Goal: Task Accomplishment & Management: Use online tool/utility

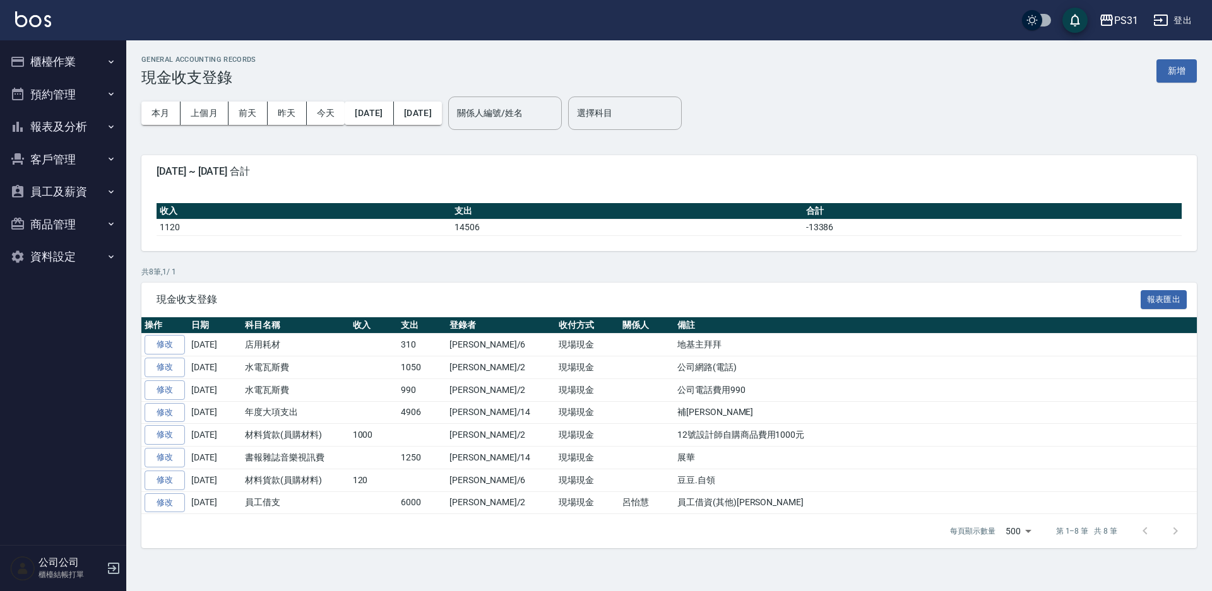
click at [16, 400] on nav "櫃檯作業 打帳單 帳單列表 現金收支登錄 每日結帳 排班表 現場電腦打卡 掃碼打卡 預約管理 預約管理 單日預約紀錄 單週預約紀錄 報表及分析 報表目錄 店家…" at bounding box center [63, 292] width 126 height 505
click at [65, 128] on button "報表及分析" at bounding box center [63, 126] width 116 height 33
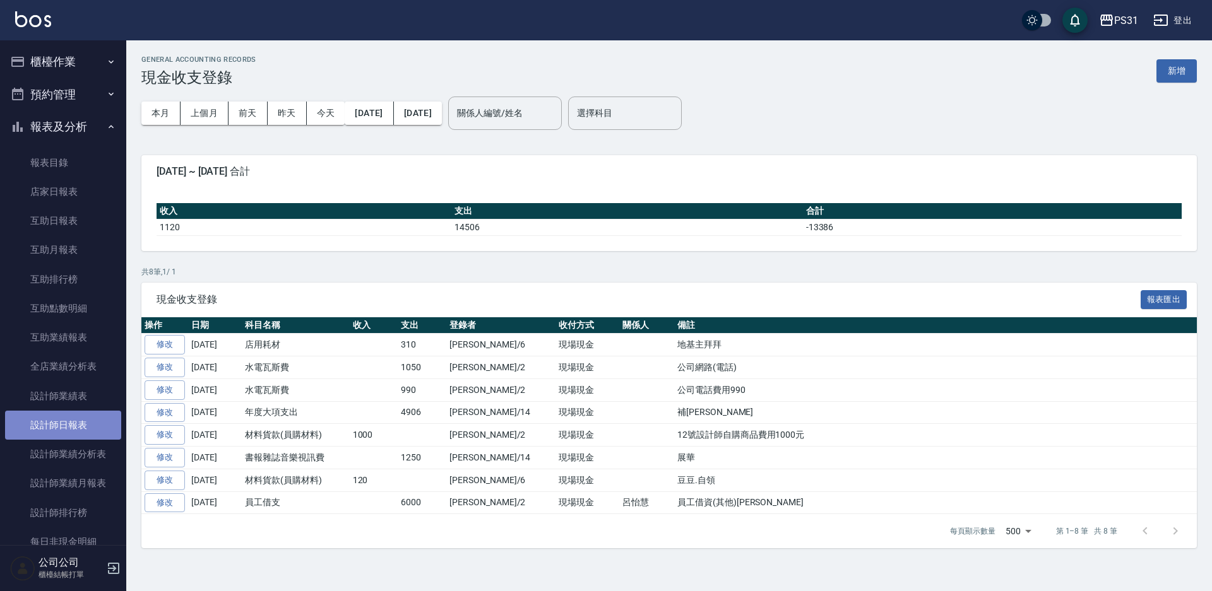
click at [83, 430] on link "設計師日報表" at bounding box center [63, 425] width 116 height 29
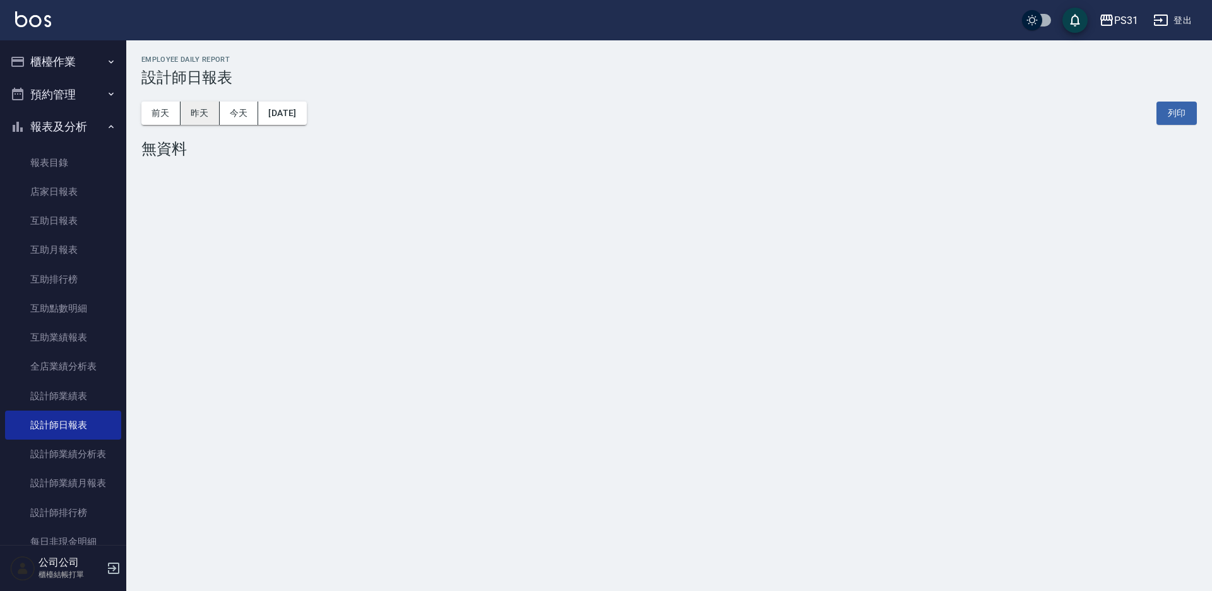
click at [208, 109] on button "昨天" at bounding box center [200, 113] width 39 height 23
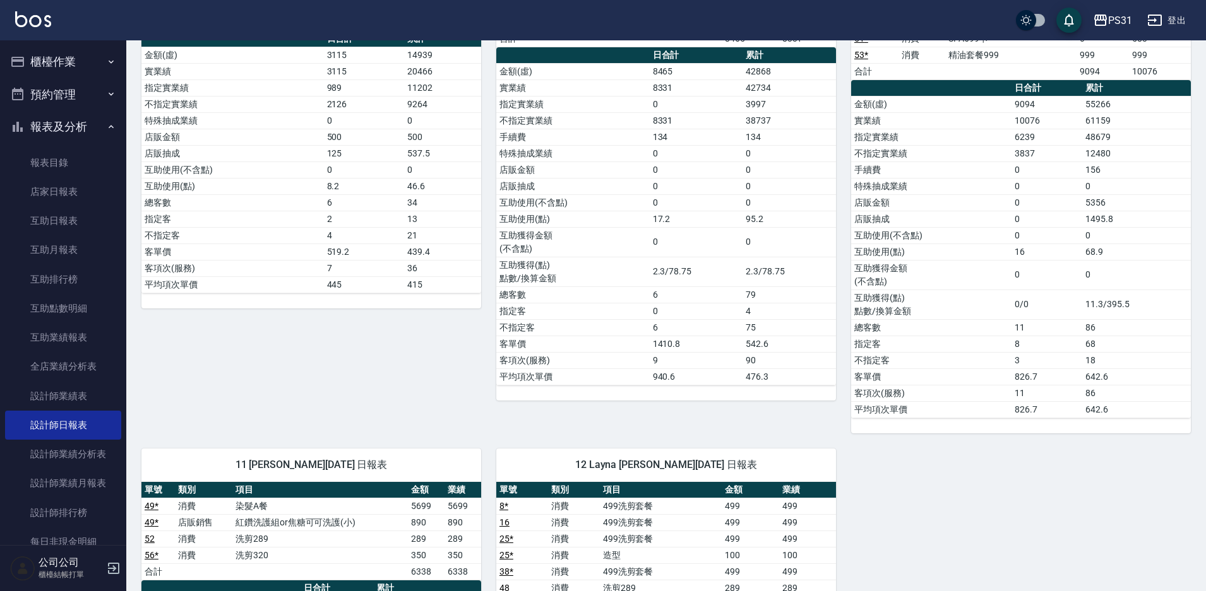
scroll to position [1010, 0]
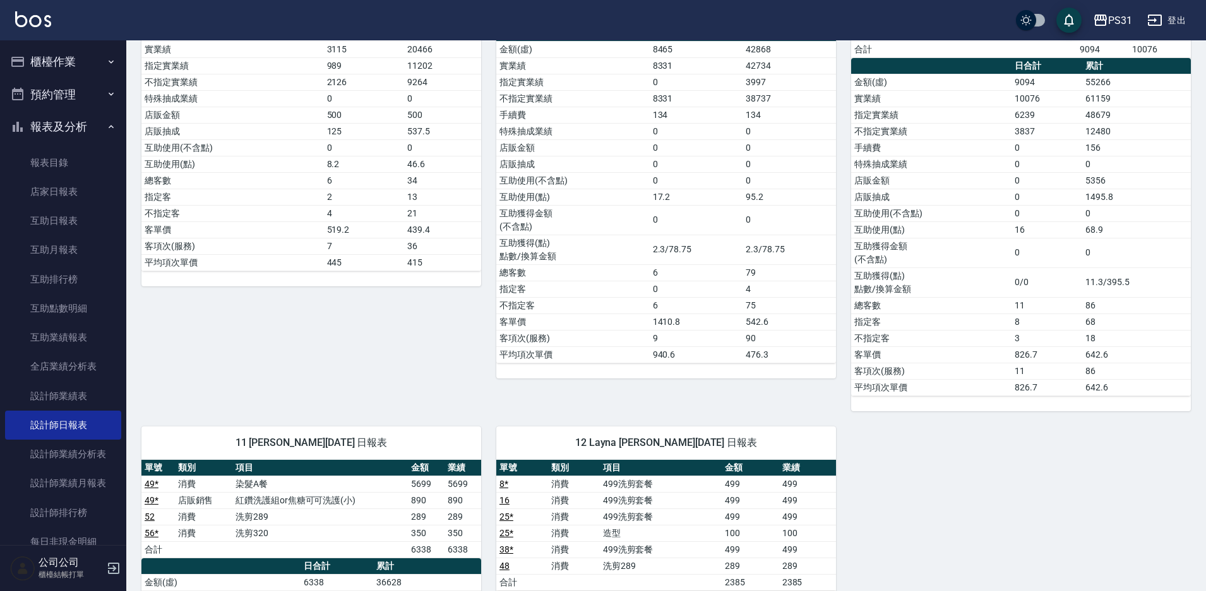
click at [81, 73] on button "櫃檯作業" at bounding box center [63, 61] width 116 height 33
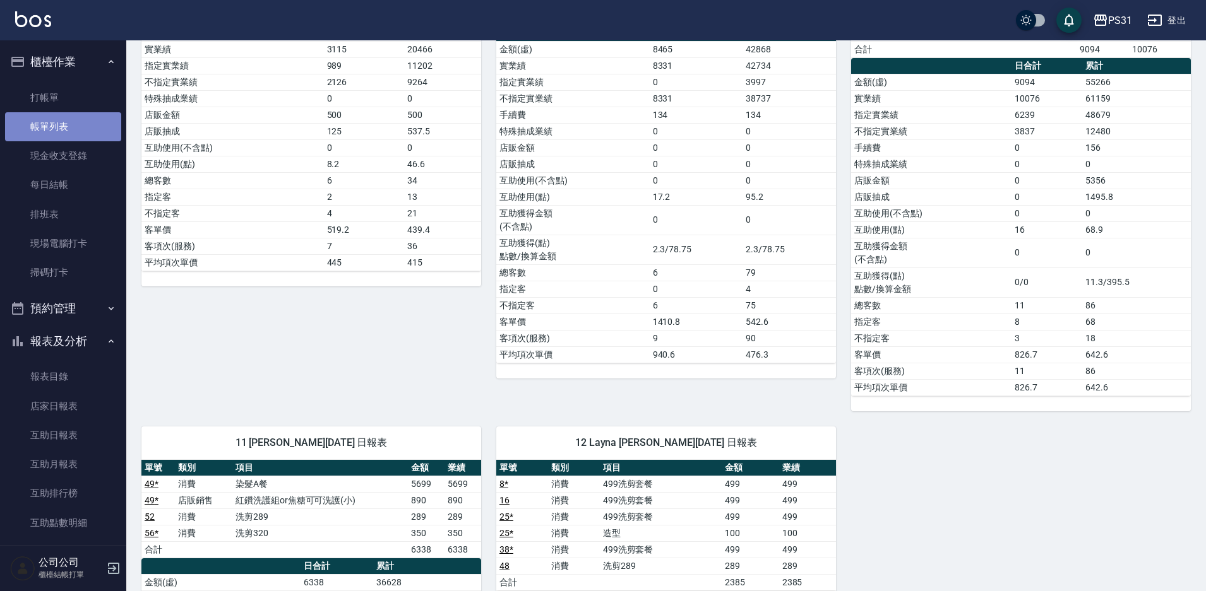
click at [76, 124] on link "帳單列表" at bounding box center [63, 126] width 116 height 29
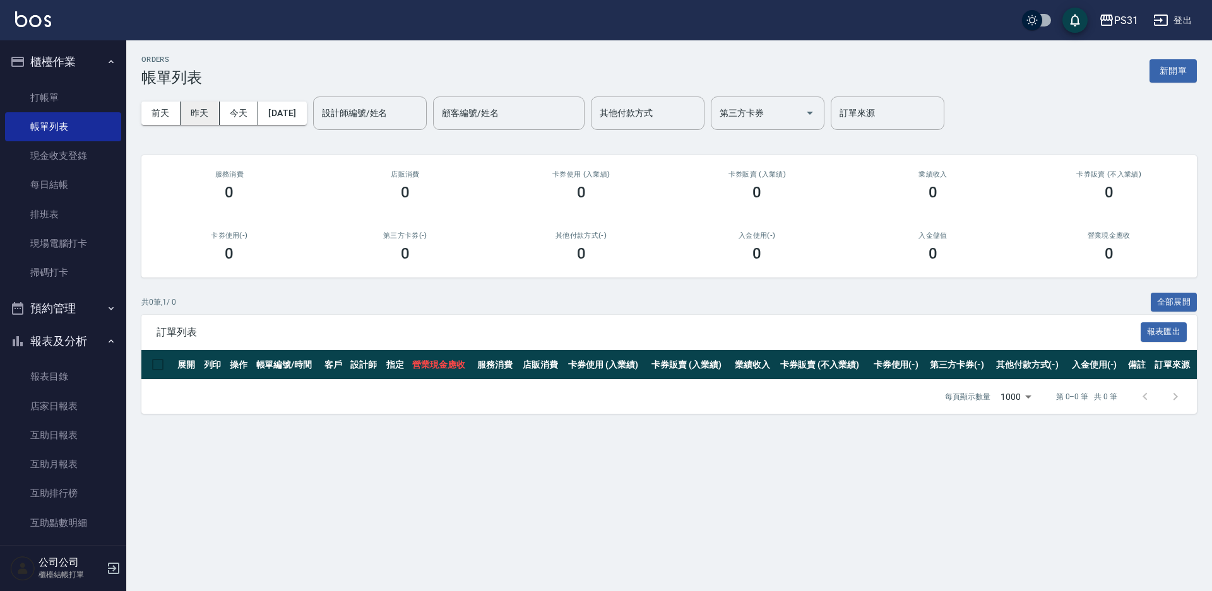
click at [198, 119] on button "昨天" at bounding box center [200, 113] width 39 height 23
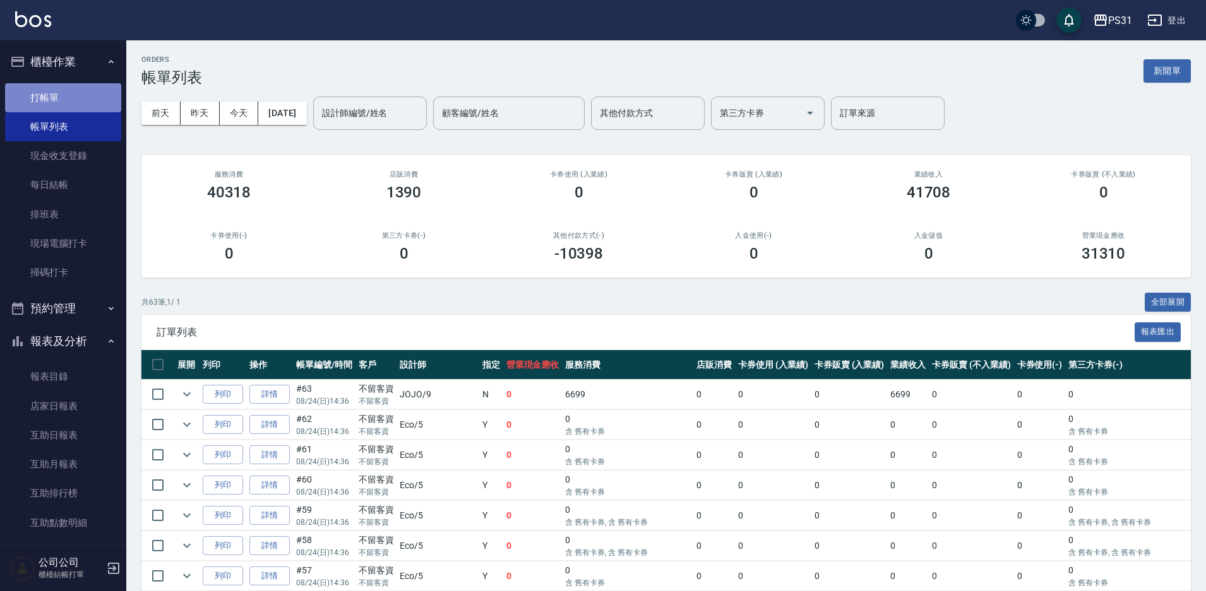
click at [90, 101] on link "打帳單" at bounding box center [63, 97] width 116 height 29
